Goal: Task Accomplishment & Management: Manage account settings

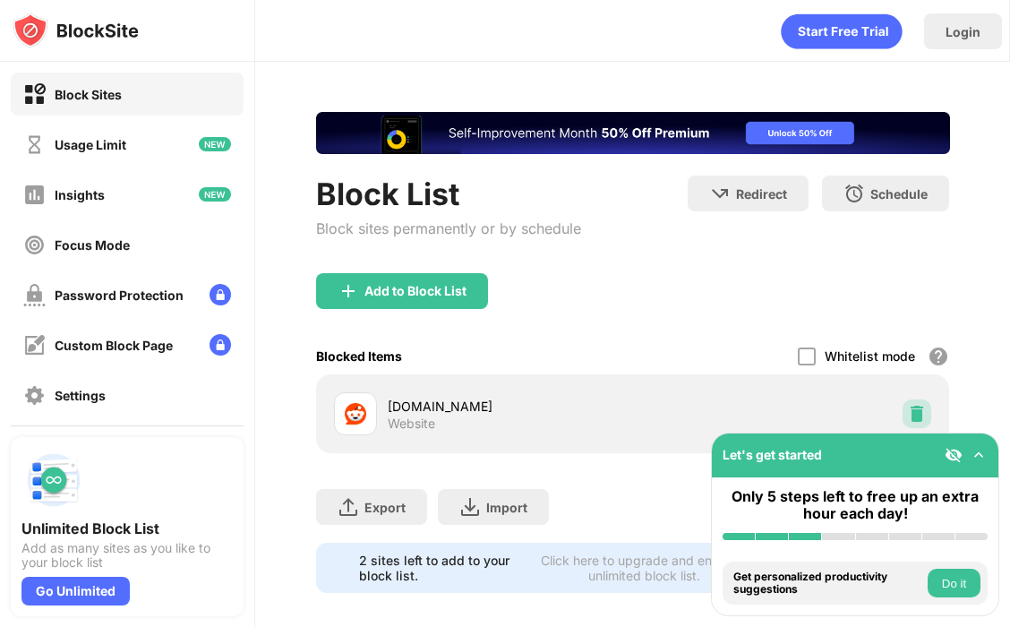
click at [914, 405] on img at bounding box center [917, 414] width 18 height 18
